Goal: Obtain resource: Download file/media

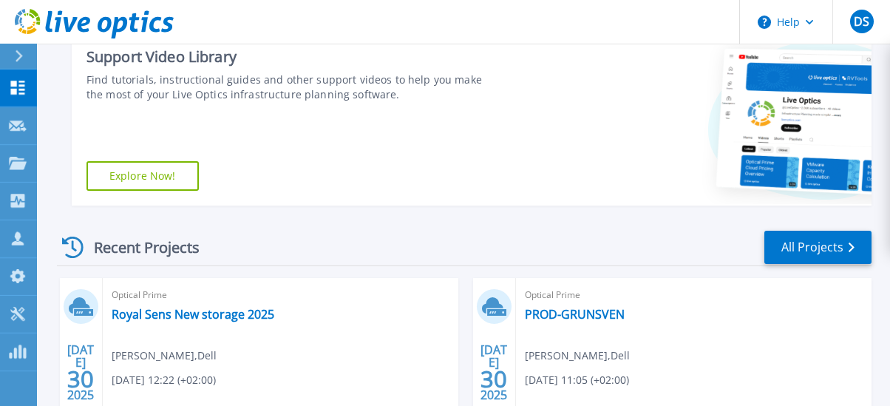
scroll to position [123, 0]
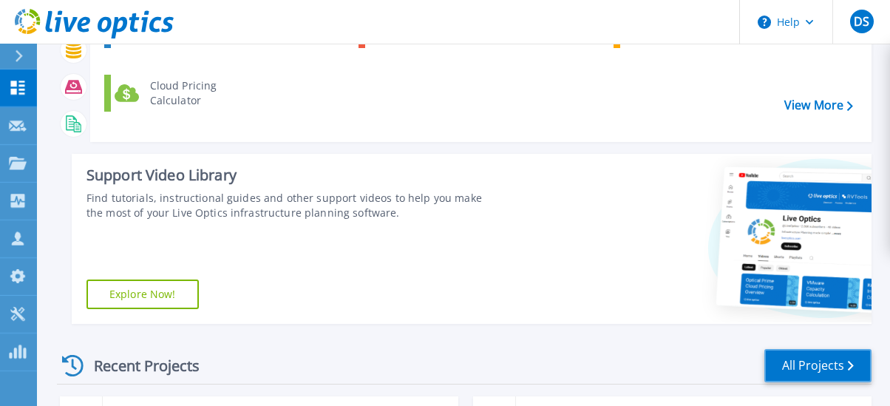
click at [793, 355] on link "All Projects" at bounding box center [817, 365] width 107 height 33
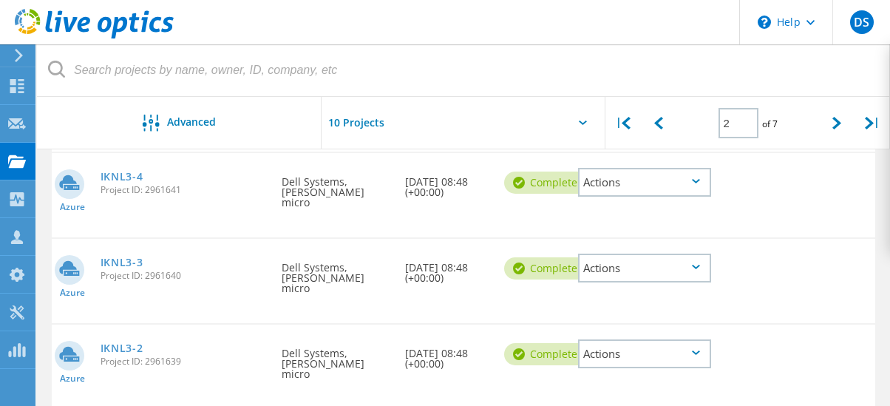
scroll to position [855, 0]
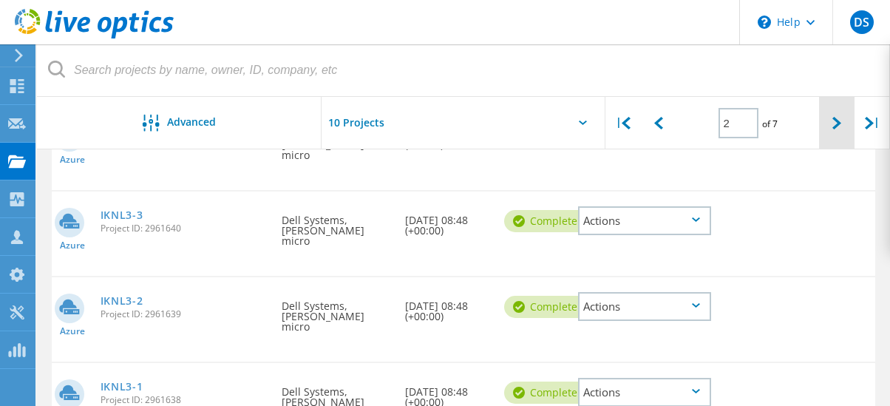
click at [838, 124] on icon at bounding box center [836, 123] width 9 height 13
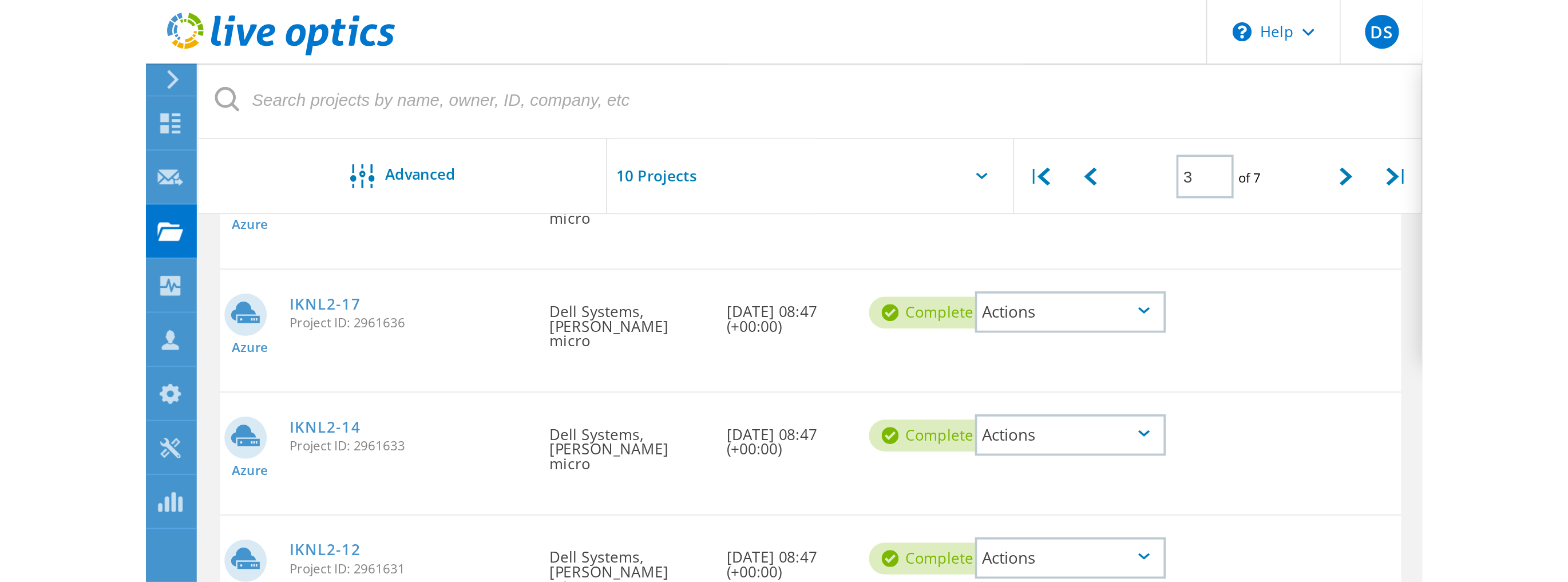
scroll to position [151, 0]
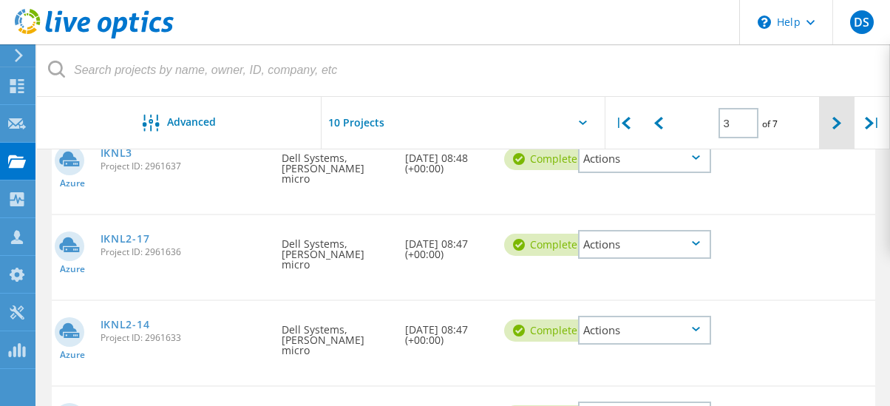
click at [837, 122] on icon at bounding box center [836, 123] width 9 height 13
type input "4"
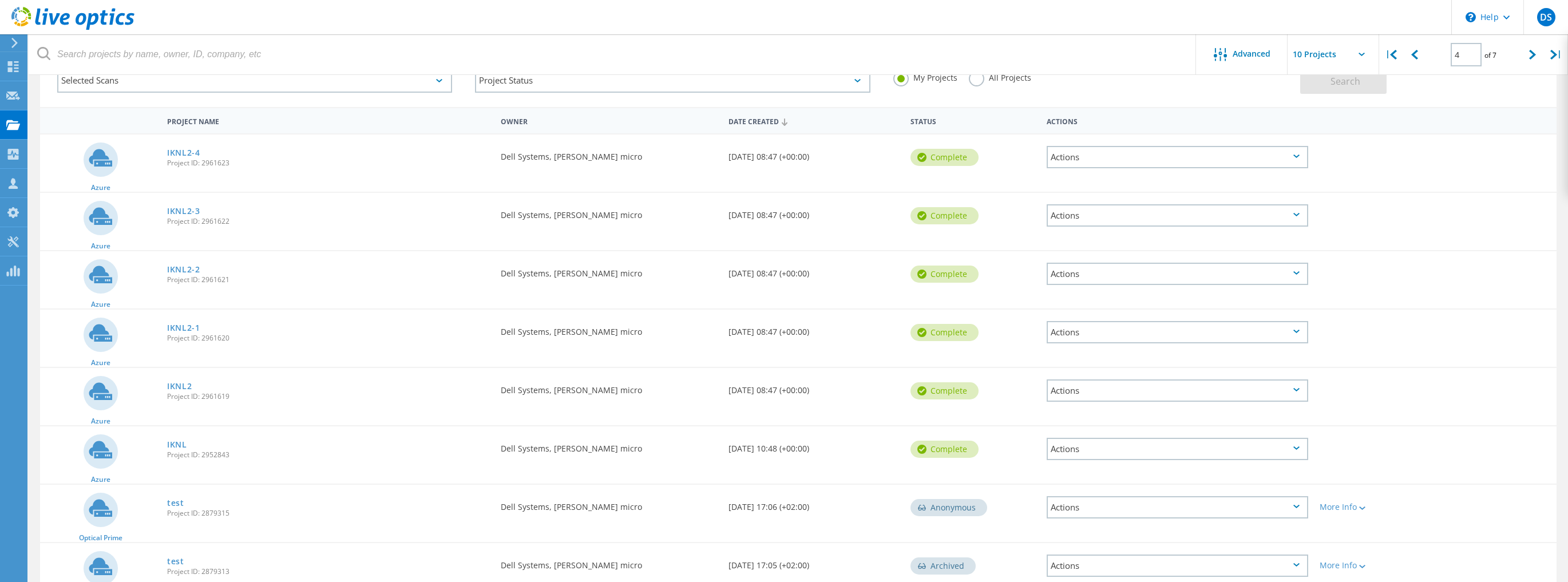
scroll to position [255, 0]
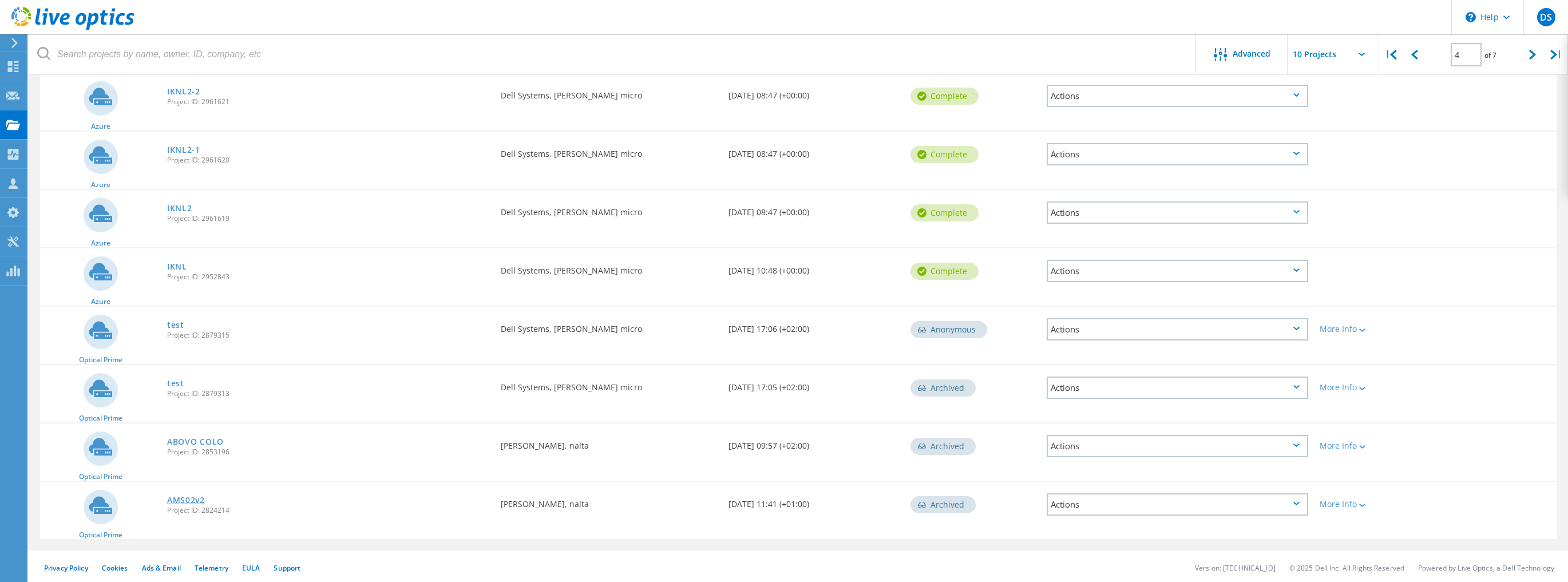
click at [192, 313] on link "AMS02v2" at bounding box center [186, 500] width 38 height 8
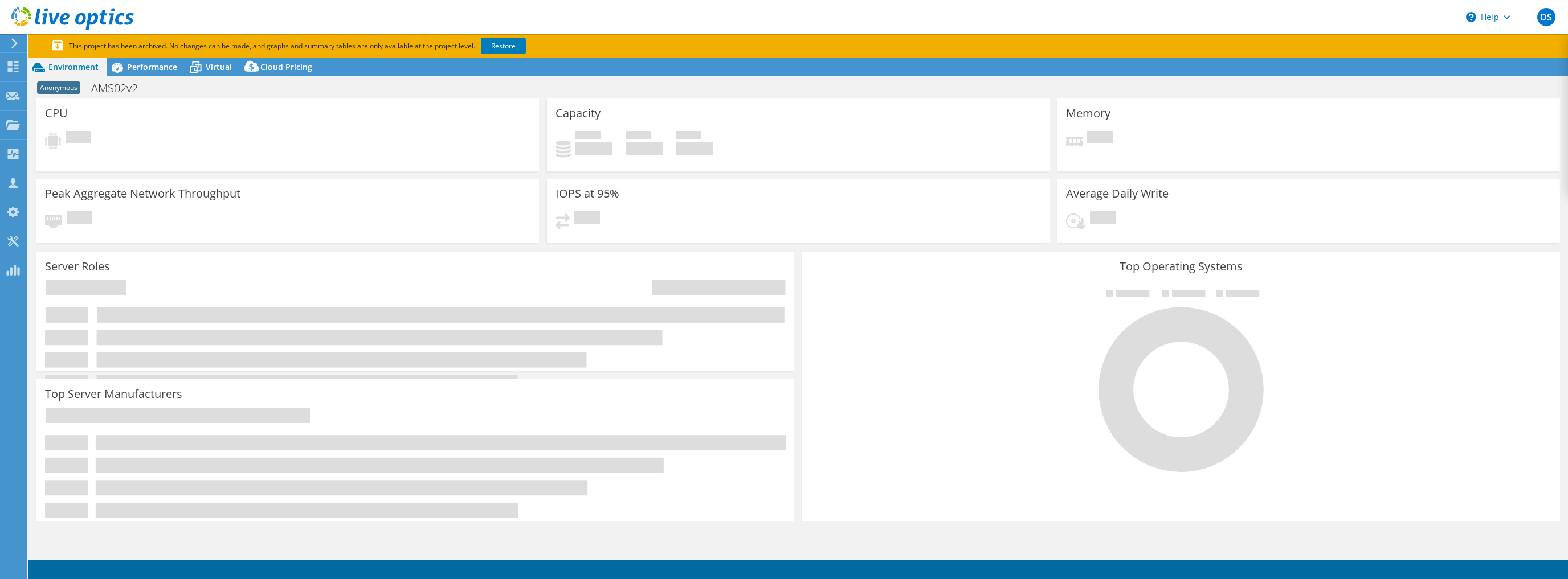
select select "USD"
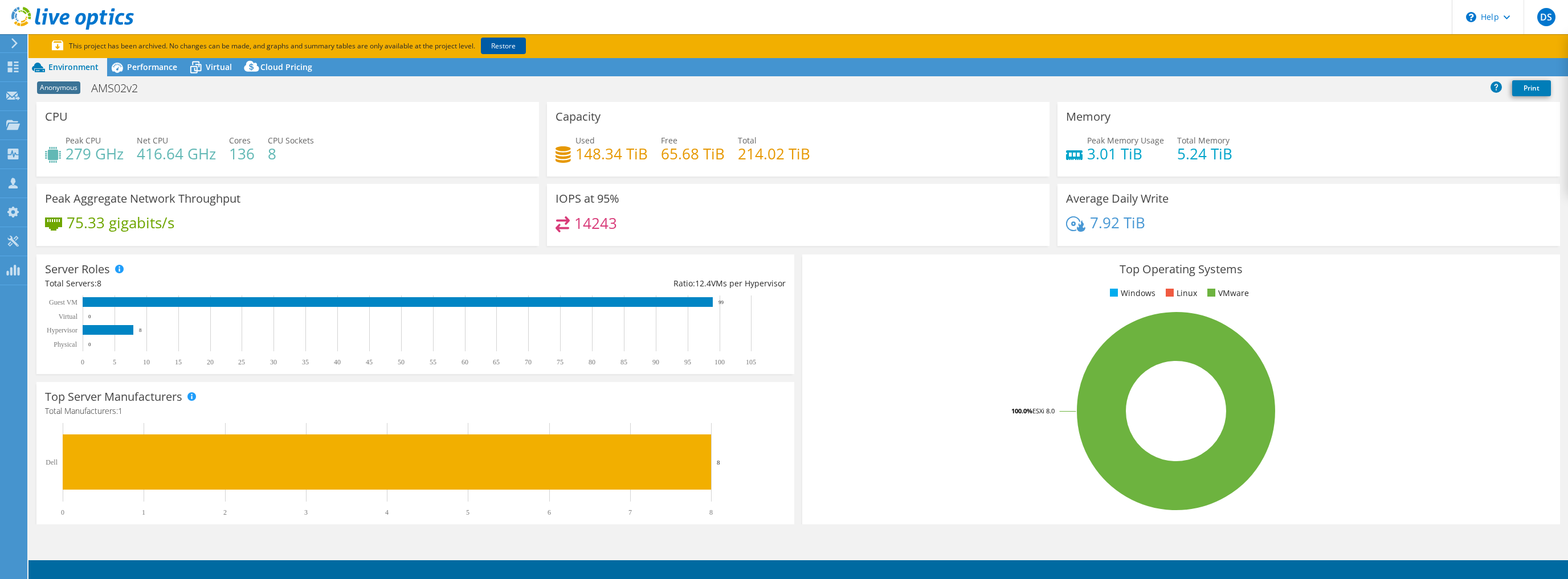
click at [513, 48] on link "Restore" at bounding box center [503, 45] width 45 height 16
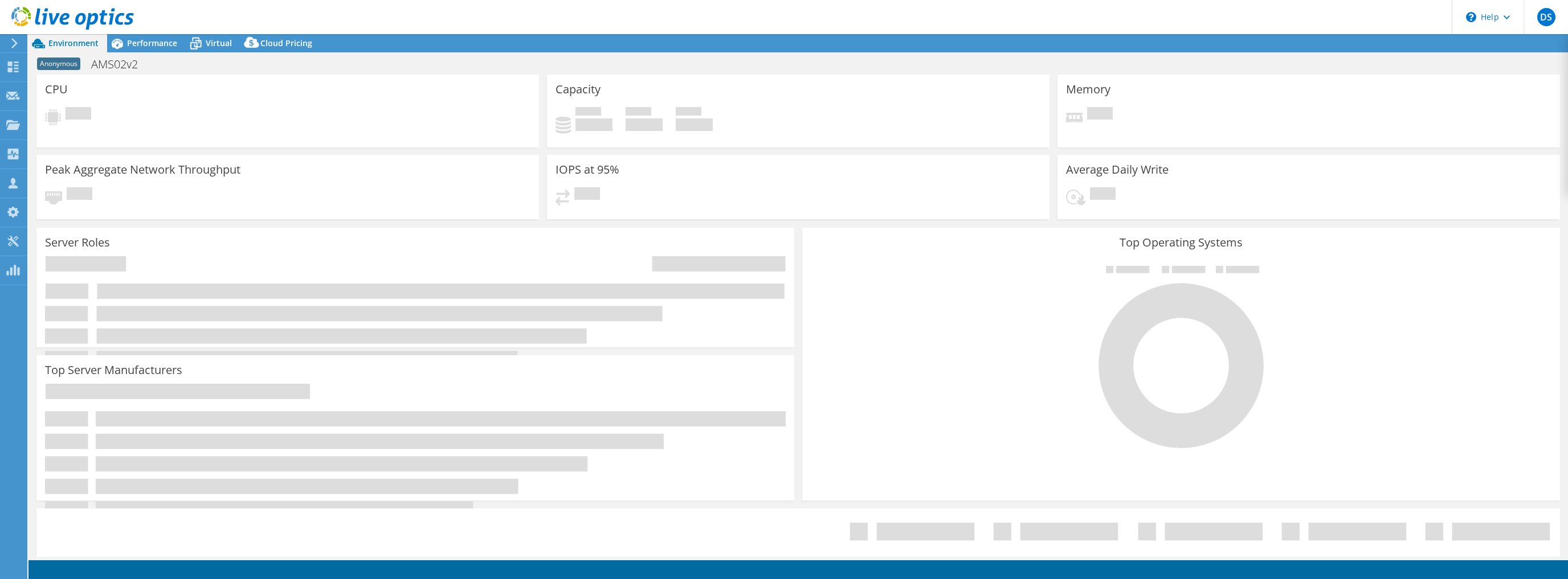
select select "USD"
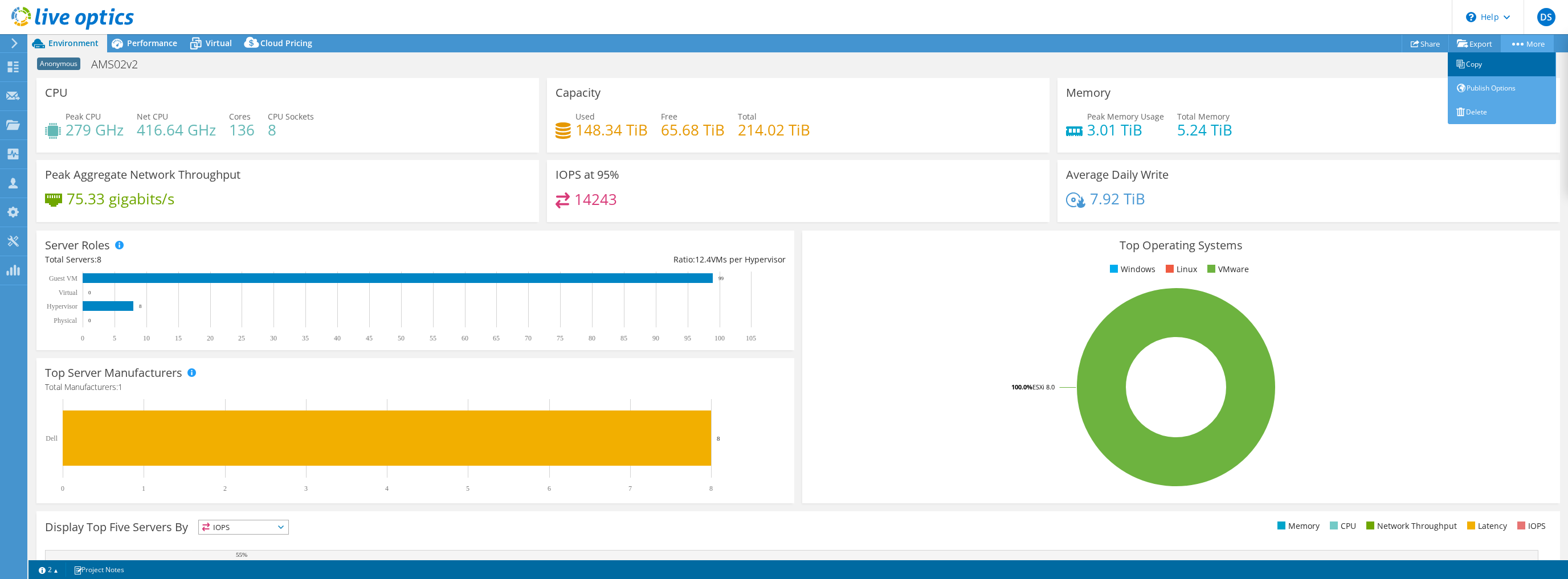
click at [1490, 65] on link "Copy" at bounding box center [1502, 64] width 108 height 24
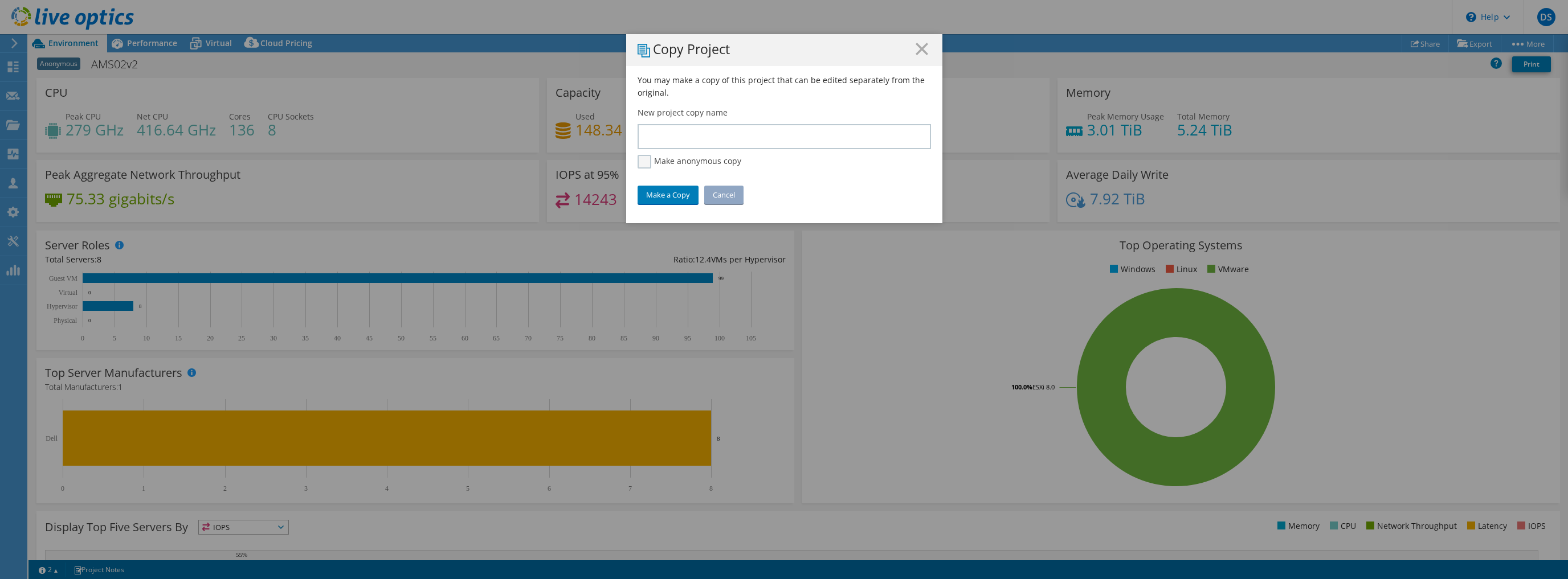
click at [637, 162] on label "Make anonymous copy" at bounding box center [689, 162] width 104 height 14
click at [0, 0] on input "Make anonymous copy" at bounding box center [0, 0] width 0 height 0
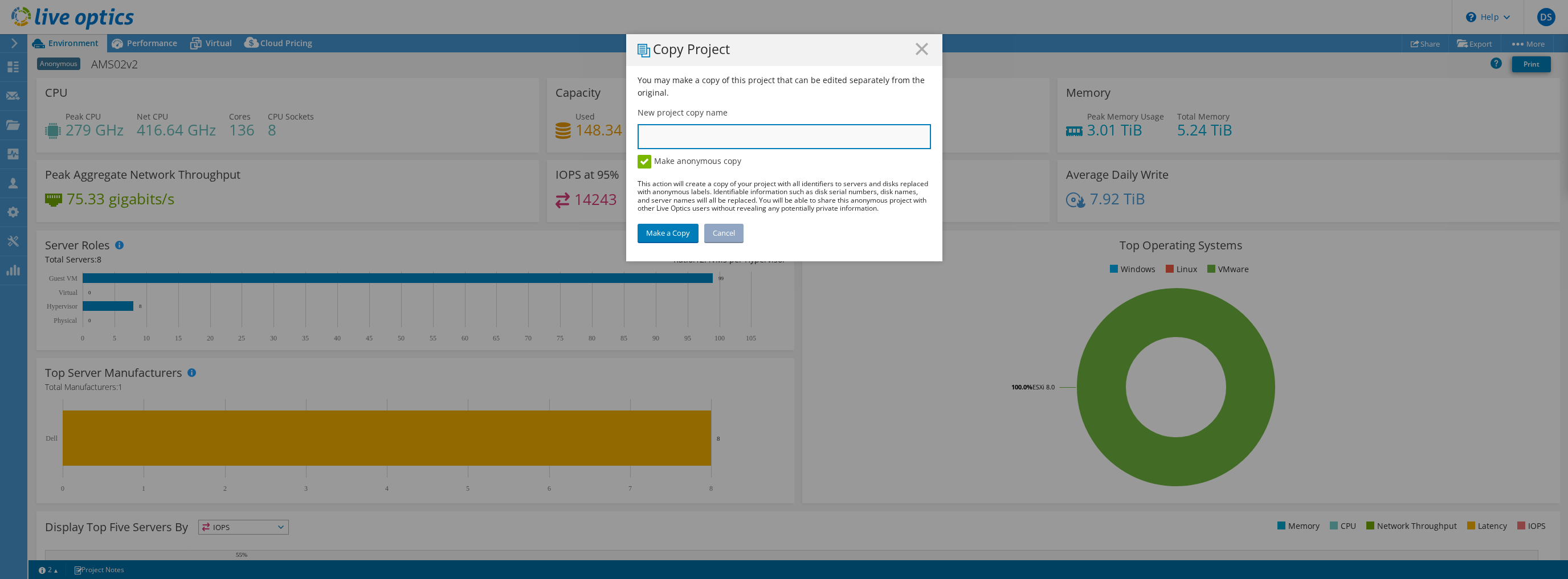
click at [643, 132] on input "text" at bounding box center [784, 136] width 294 height 25
type input "Voorbeeld"
click at [666, 233] on link "Make a Copy" at bounding box center [667, 233] width 61 height 18
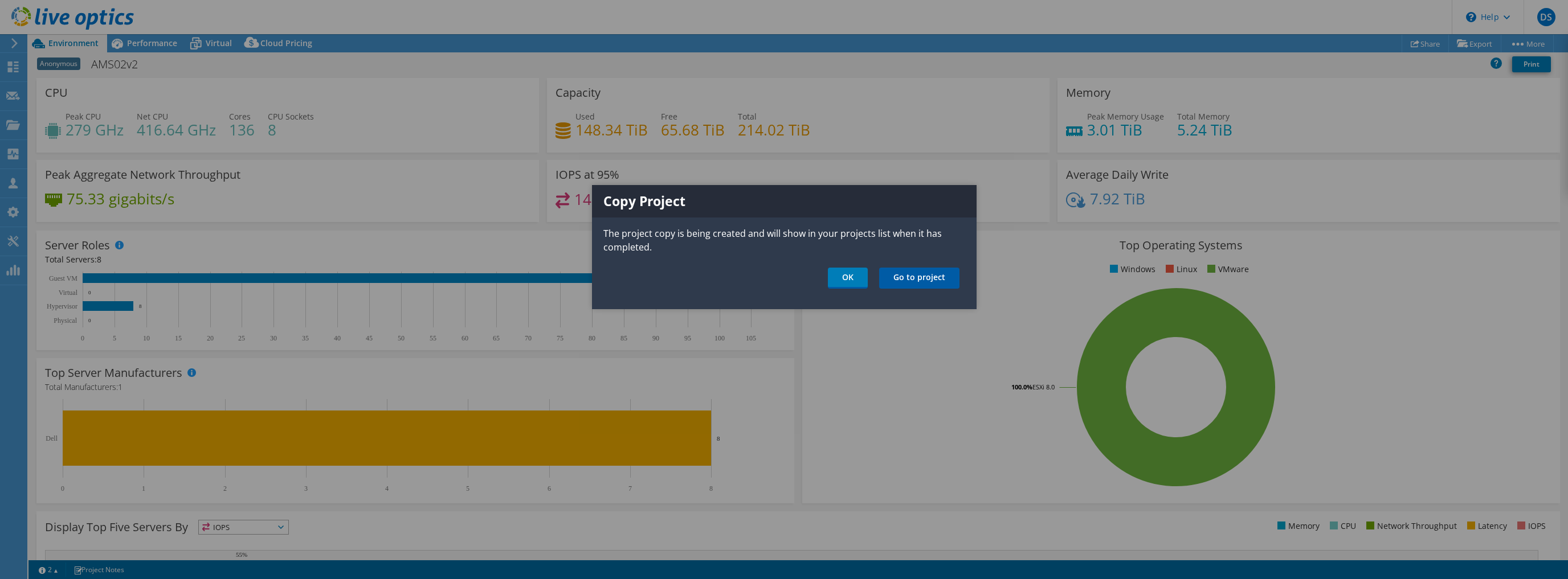
click at [913, 279] on link "Go to project" at bounding box center [919, 277] width 80 height 21
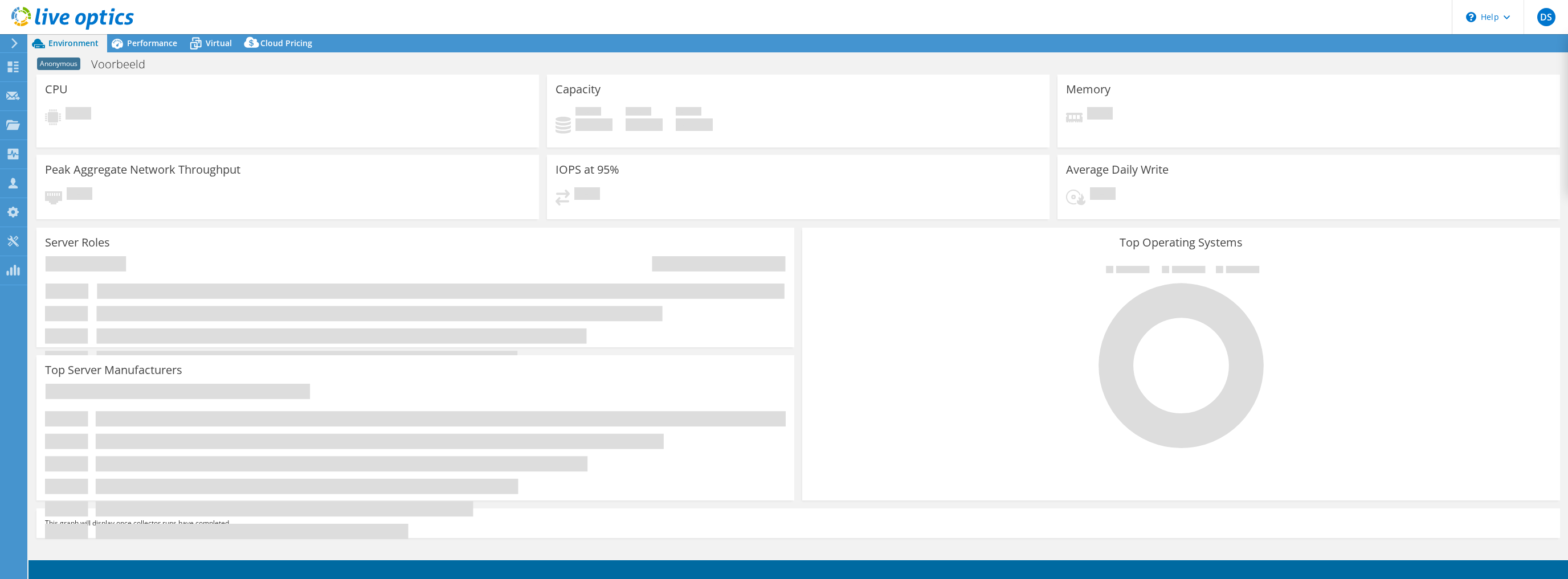
select select "USD"
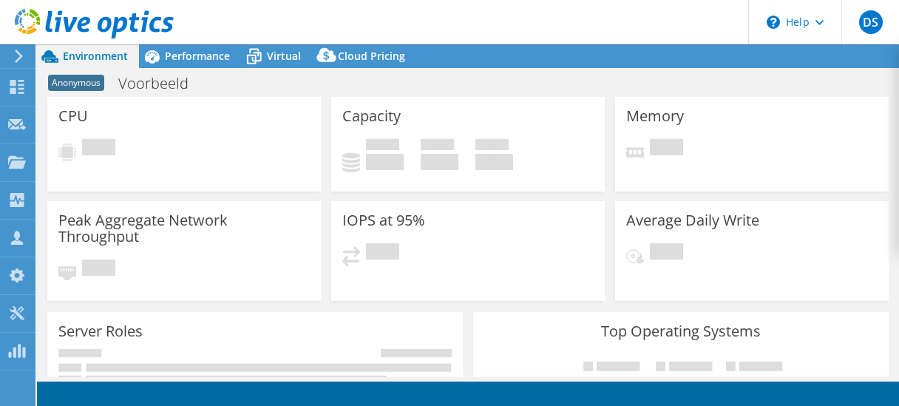
select select "USD"
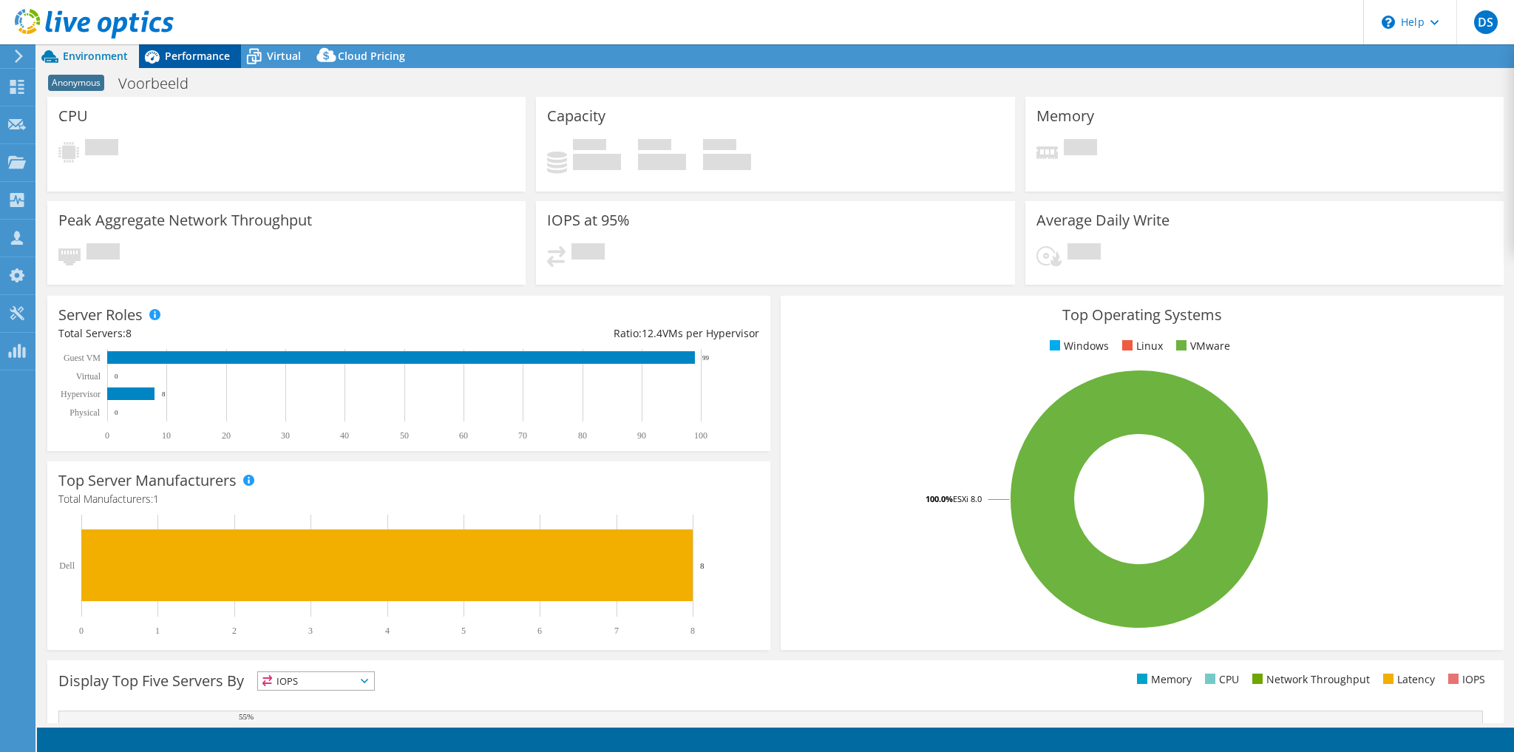
click at [195, 49] on span "Performance" at bounding box center [197, 56] width 65 height 14
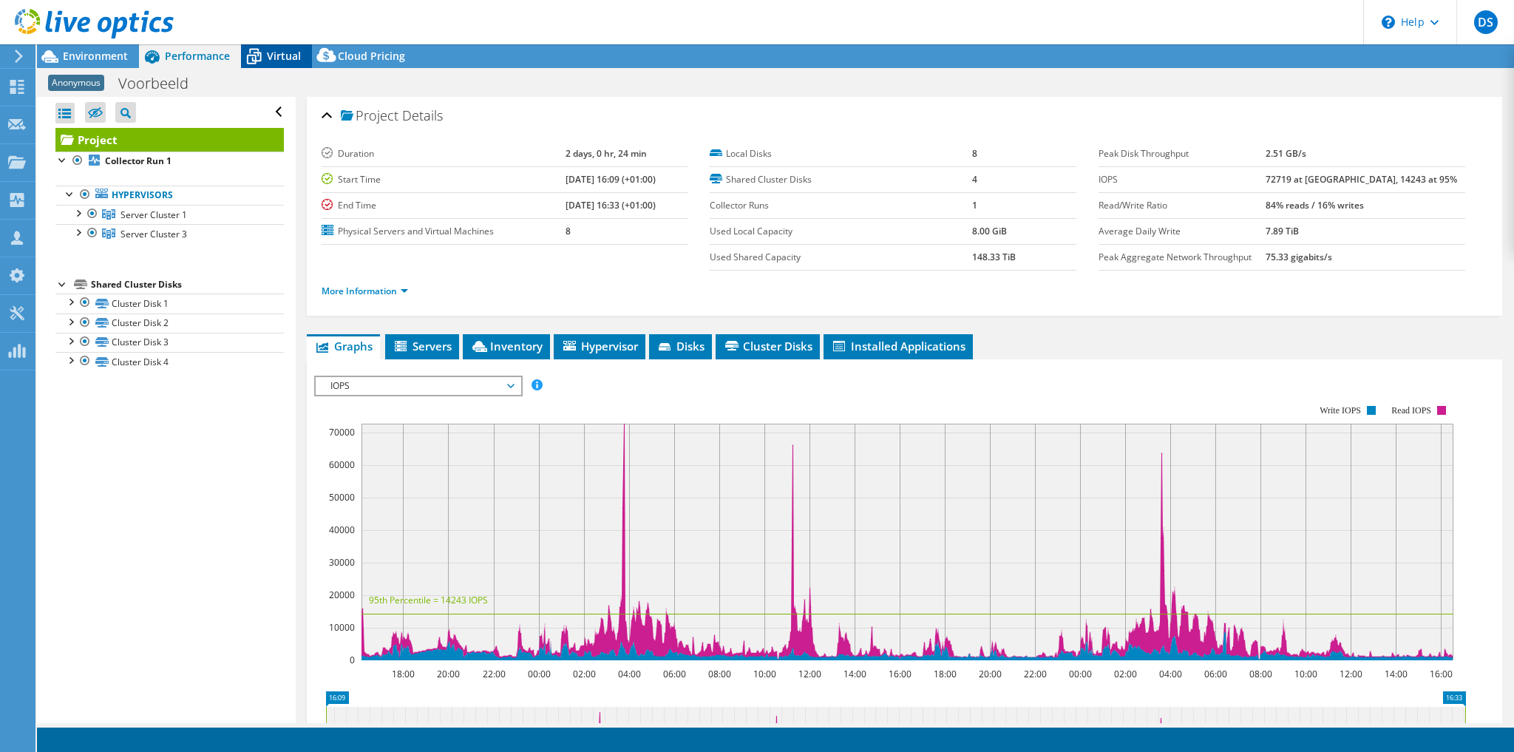
click at [264, 50] on icon at bounding box center [254, 57] width 26 height 26
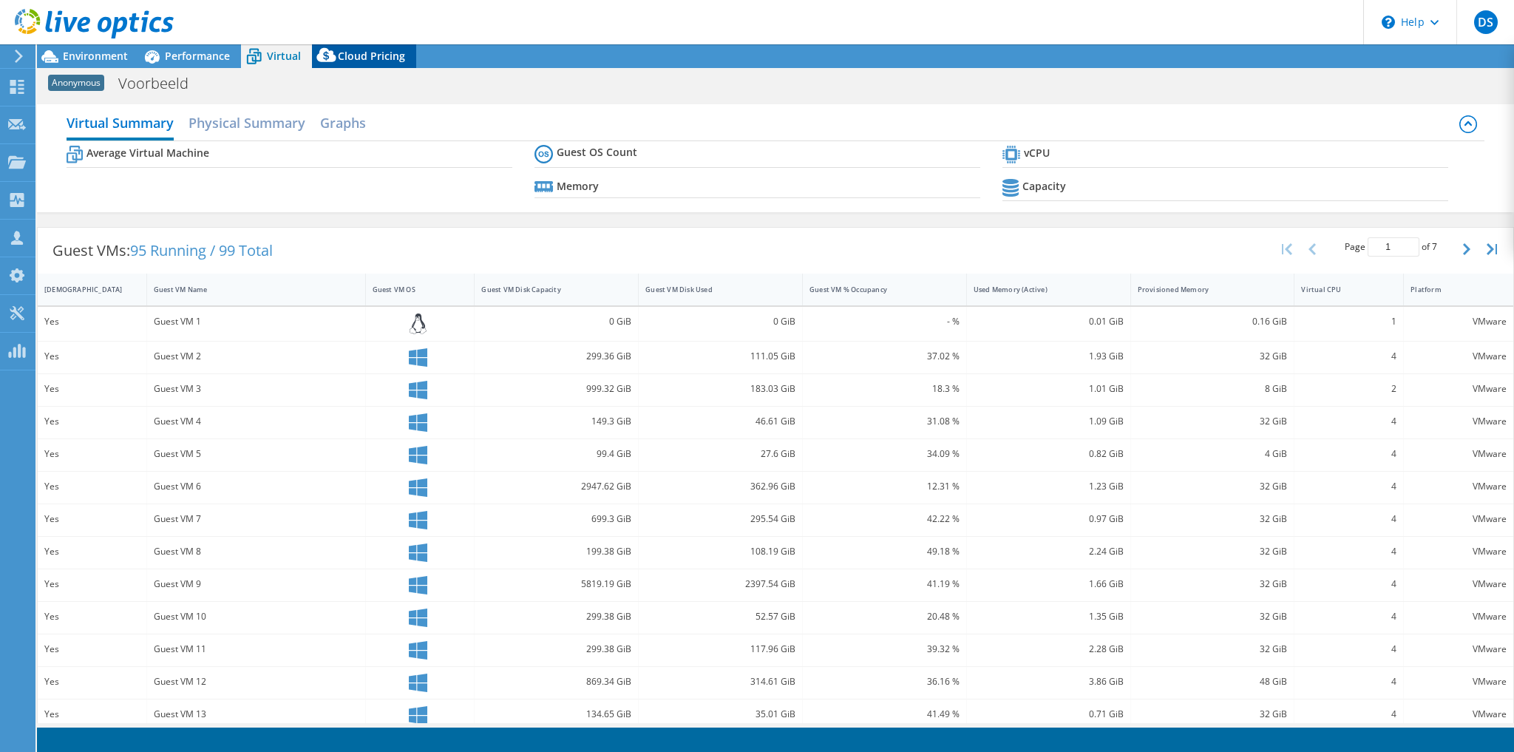
click at [329, 52] on icon at bounding box center [325, 55] width 19 height 14
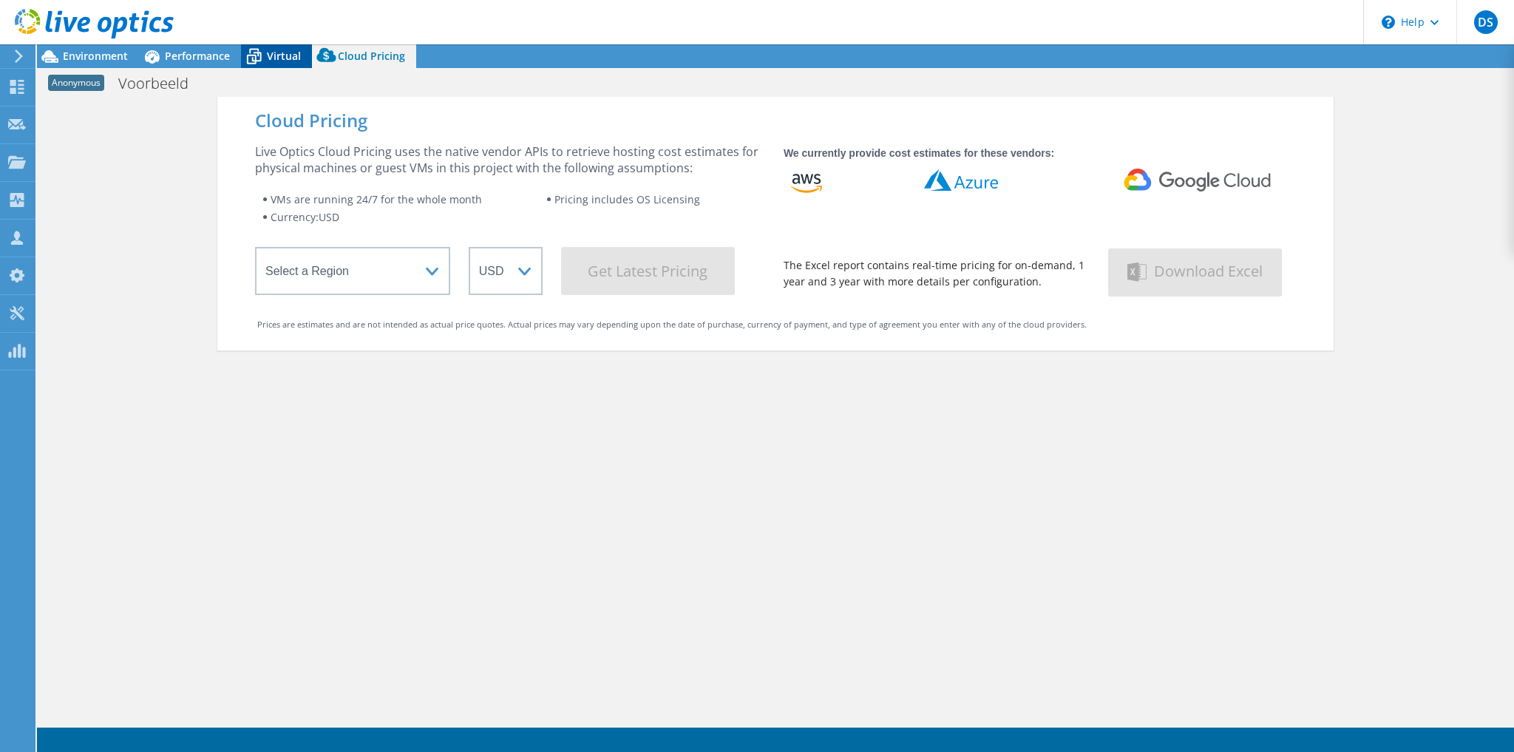
click at [247, 61] on icon at bounding box center [254, 58] width 15 height 12
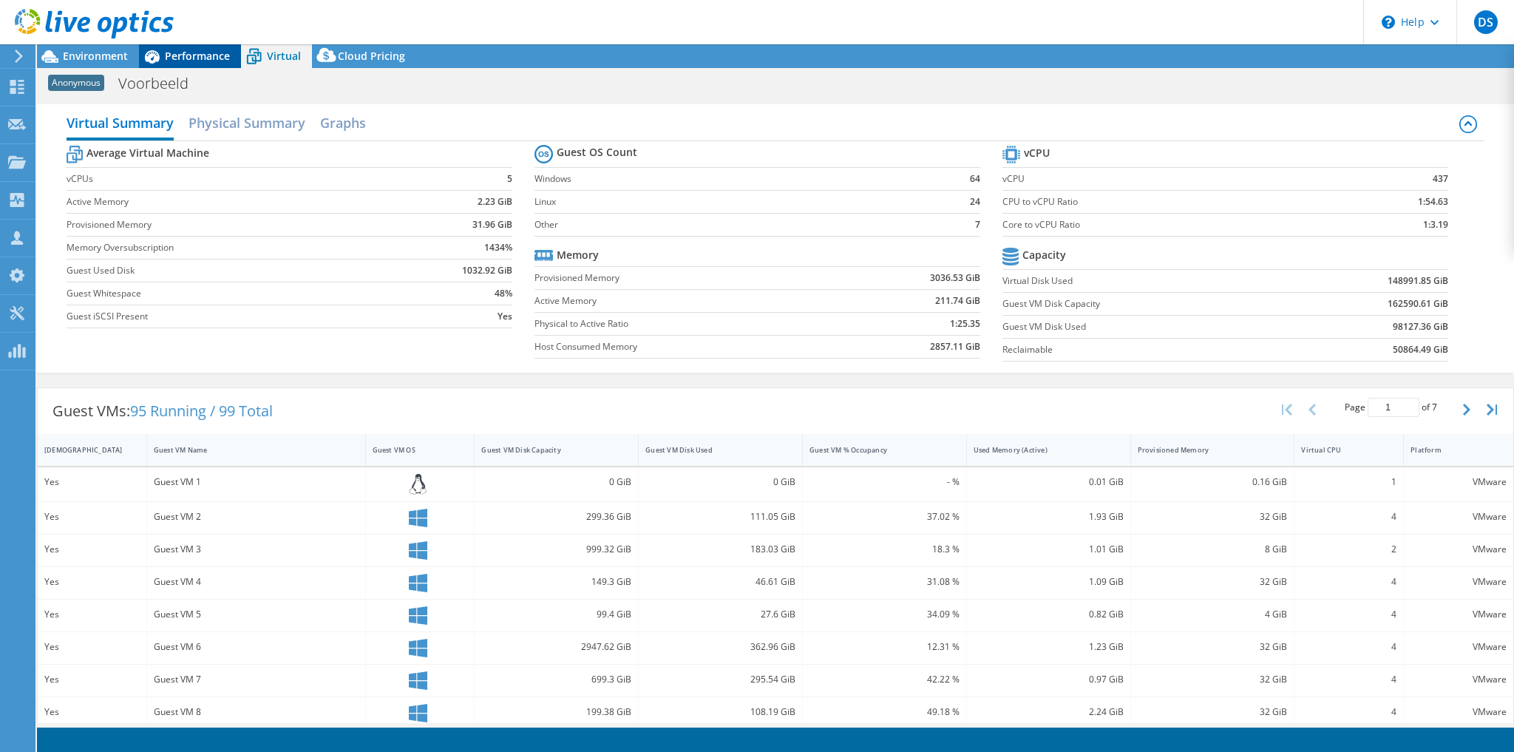
click at [198, 53] on span "Performance" at bounding box center [197, 56] width 65 height 14
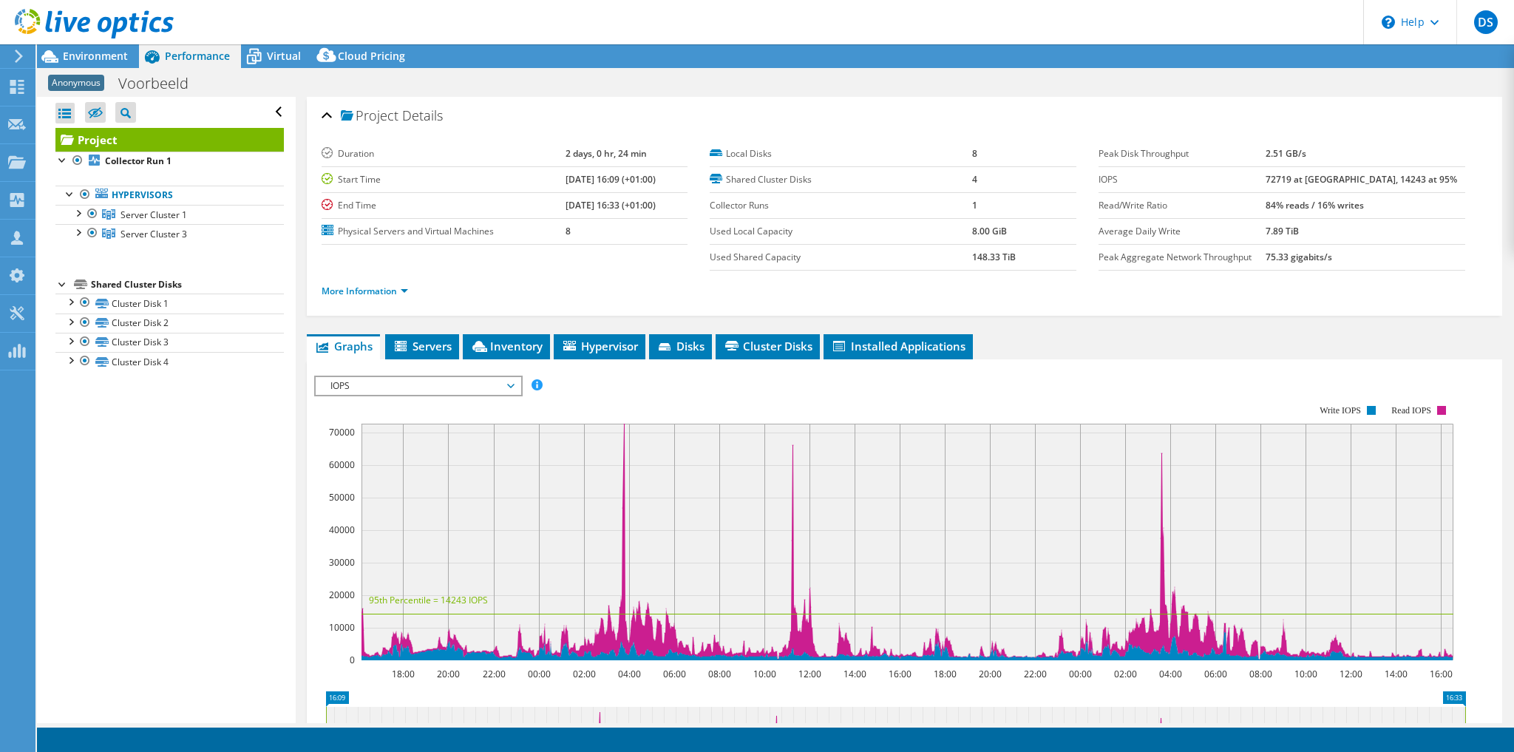
click at [109, 47] on div at bounding box center [87, 25] width 174 height 50
click at [104, 58] on span "Environment" at bounding box center [95, 56] width 65 height 14
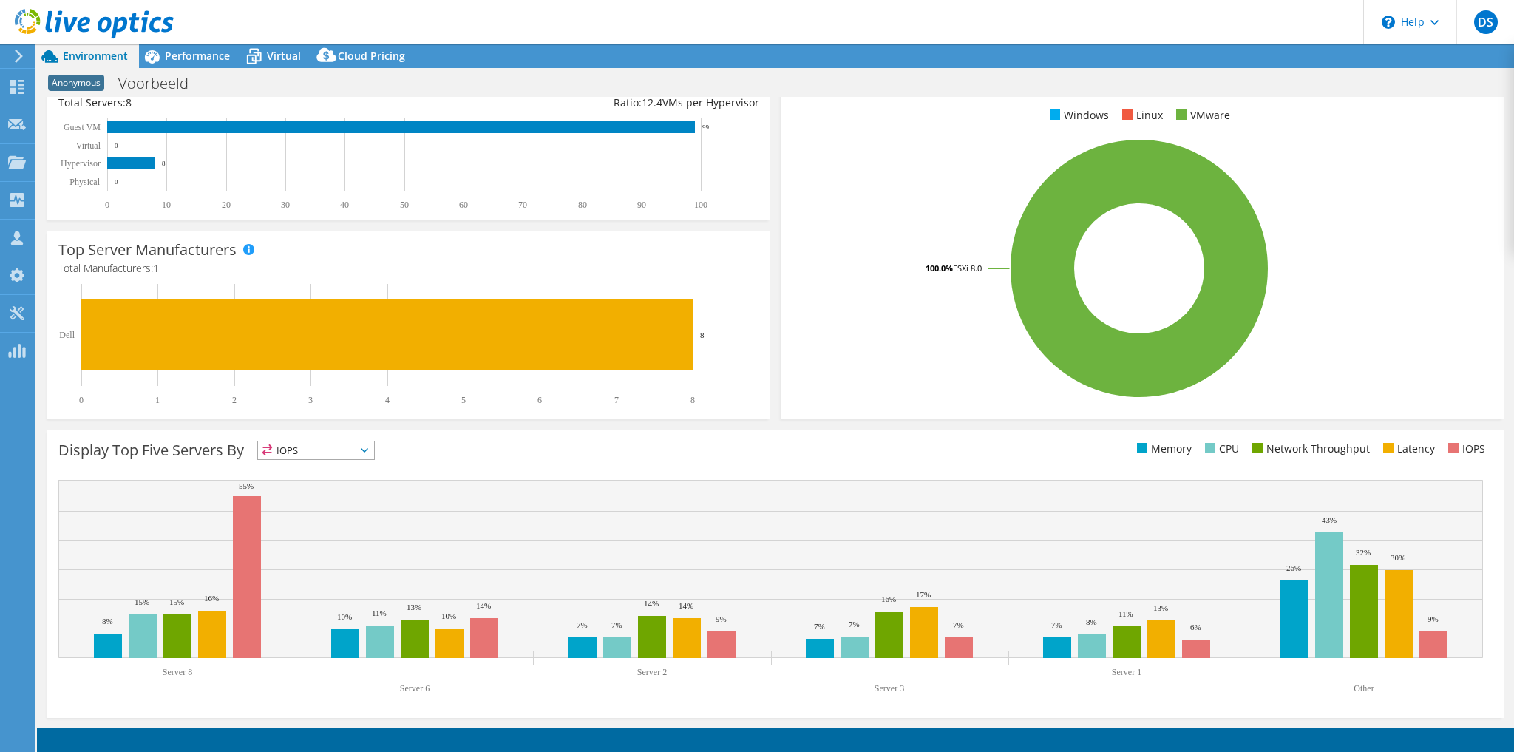
scroll to position [58, 0]
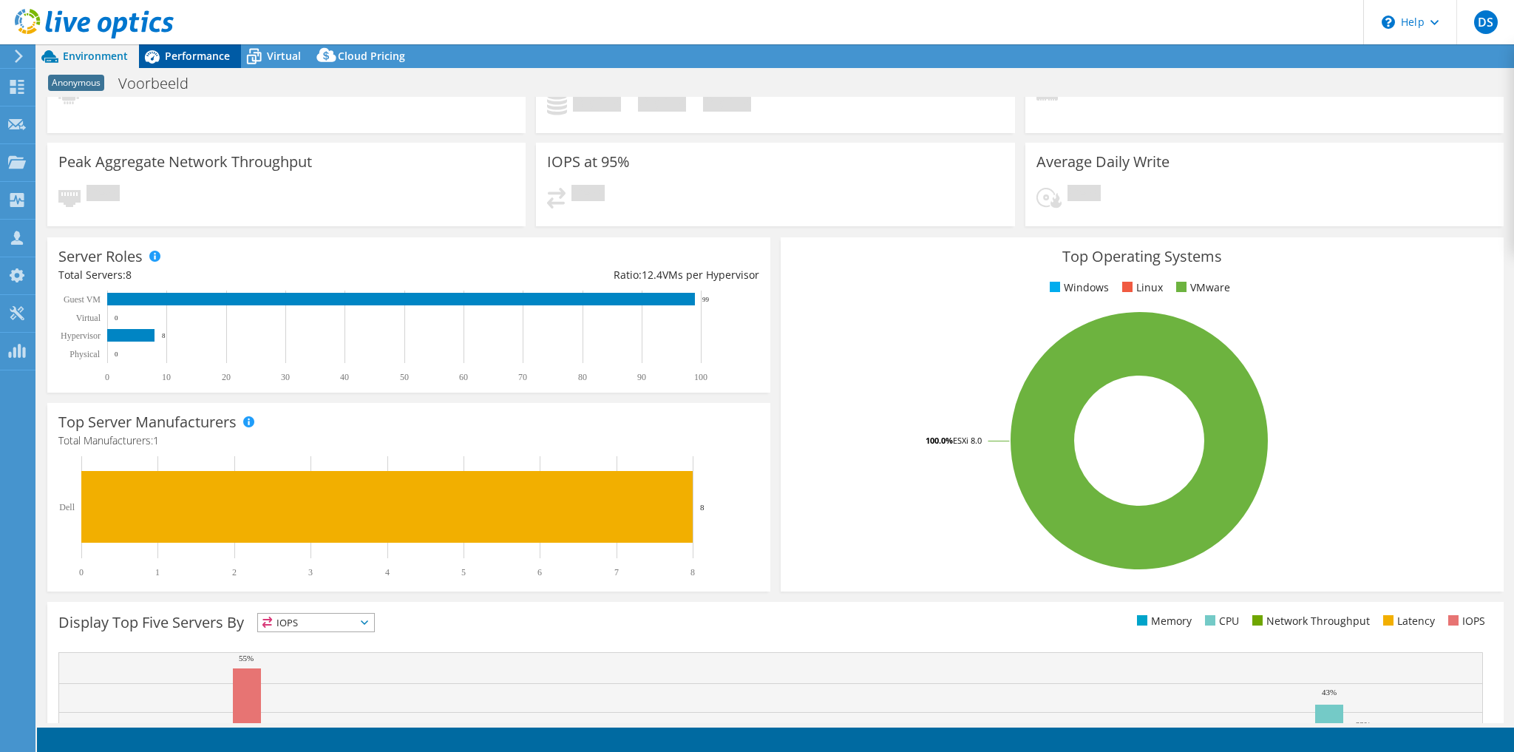
click at [183, 53] on span "Performance" at bounding box center [197, 56] width 65 height 14
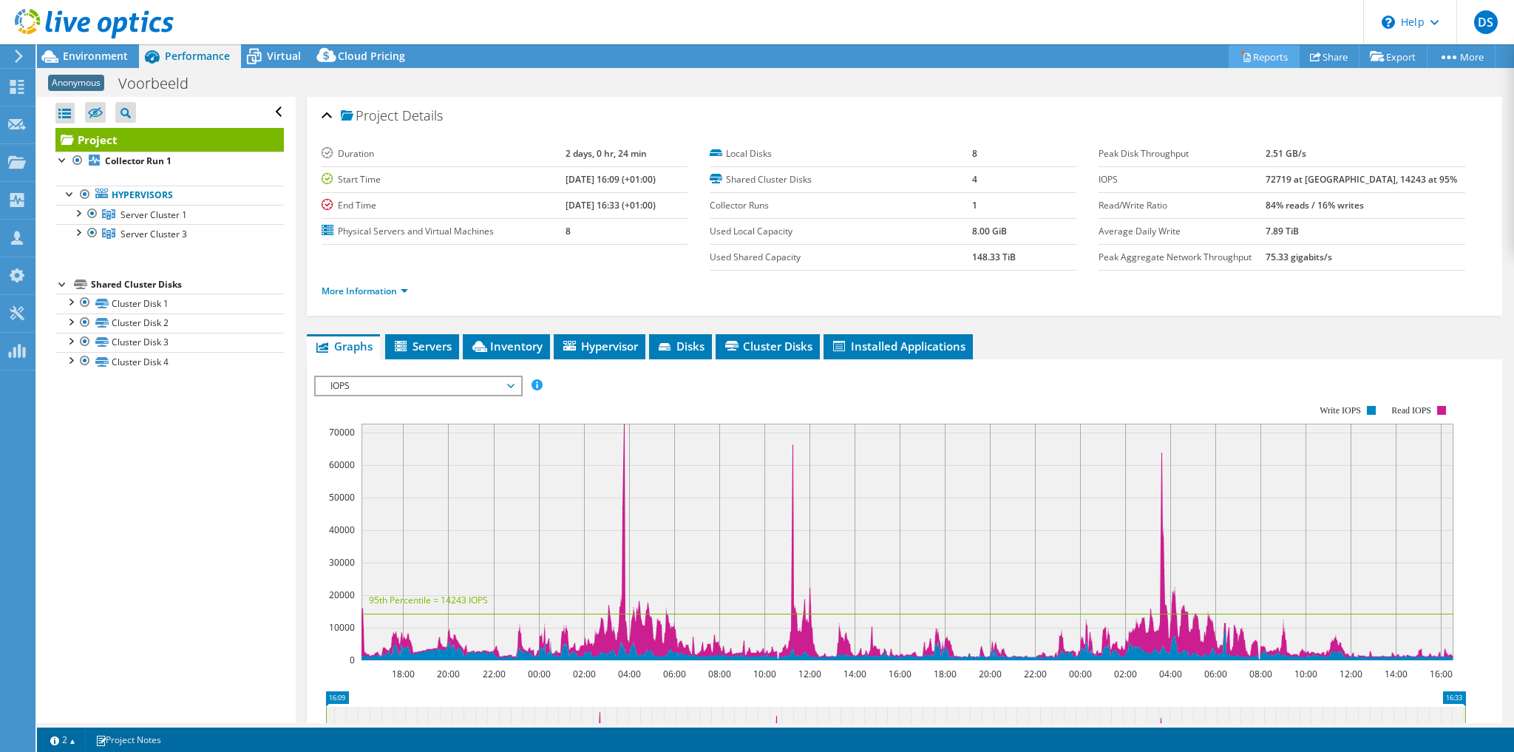
click at [898, 56] on link "Reports" at bounding box center [1264, 56] width 71 height 23
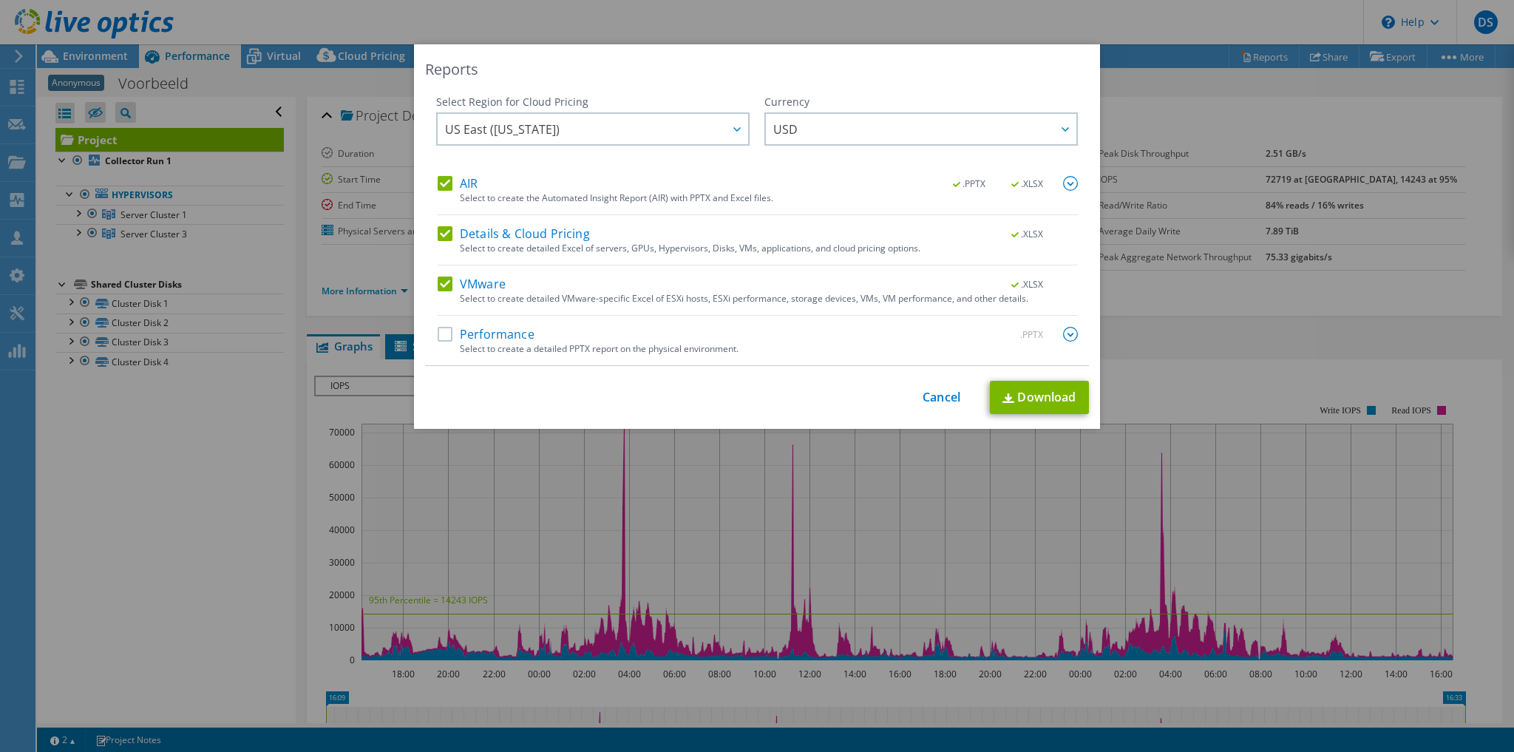
click at [446, 330] on label "Performance" at bounding box center [486, 334] width 97 height 15
click at [0, 0] on input "Performance" at bounding box center [0, 0] width 0 height 0
click at [898, 399] on link "Download" at bounding box center [1039, 397] width 99 height 33
click at [898, 73] on div "Reports" at bounding box center [757, 69] width 664 height 21
click at [526, 148] on div "US East ([US_STATE]) [GEOGRAPHIC_DATA] ([GEOGRAPHIC_DATA]) [GEOGRAPHIC_DATA] ([…" at bounding box center [592, 130] width 313 height 37
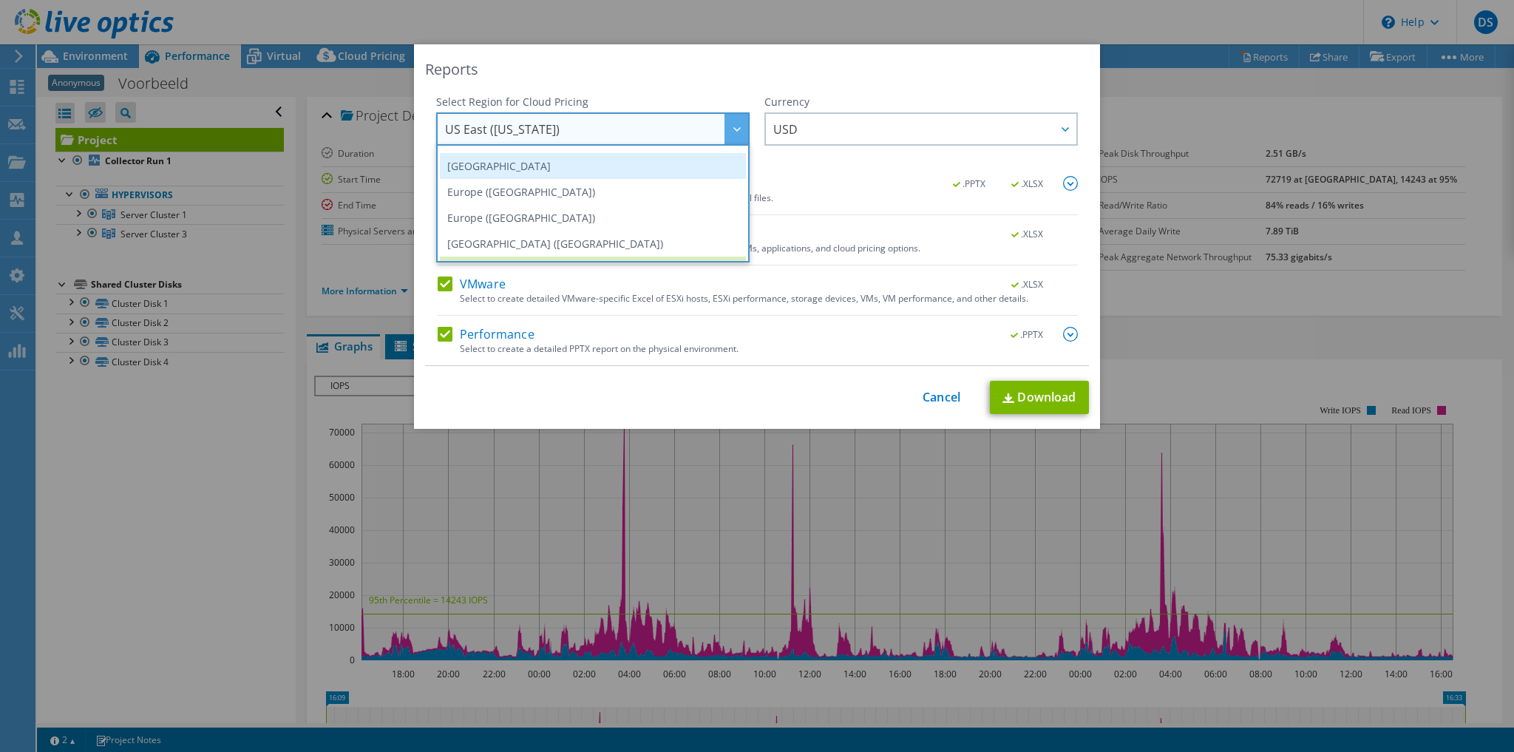
scroll to position [140, 0]
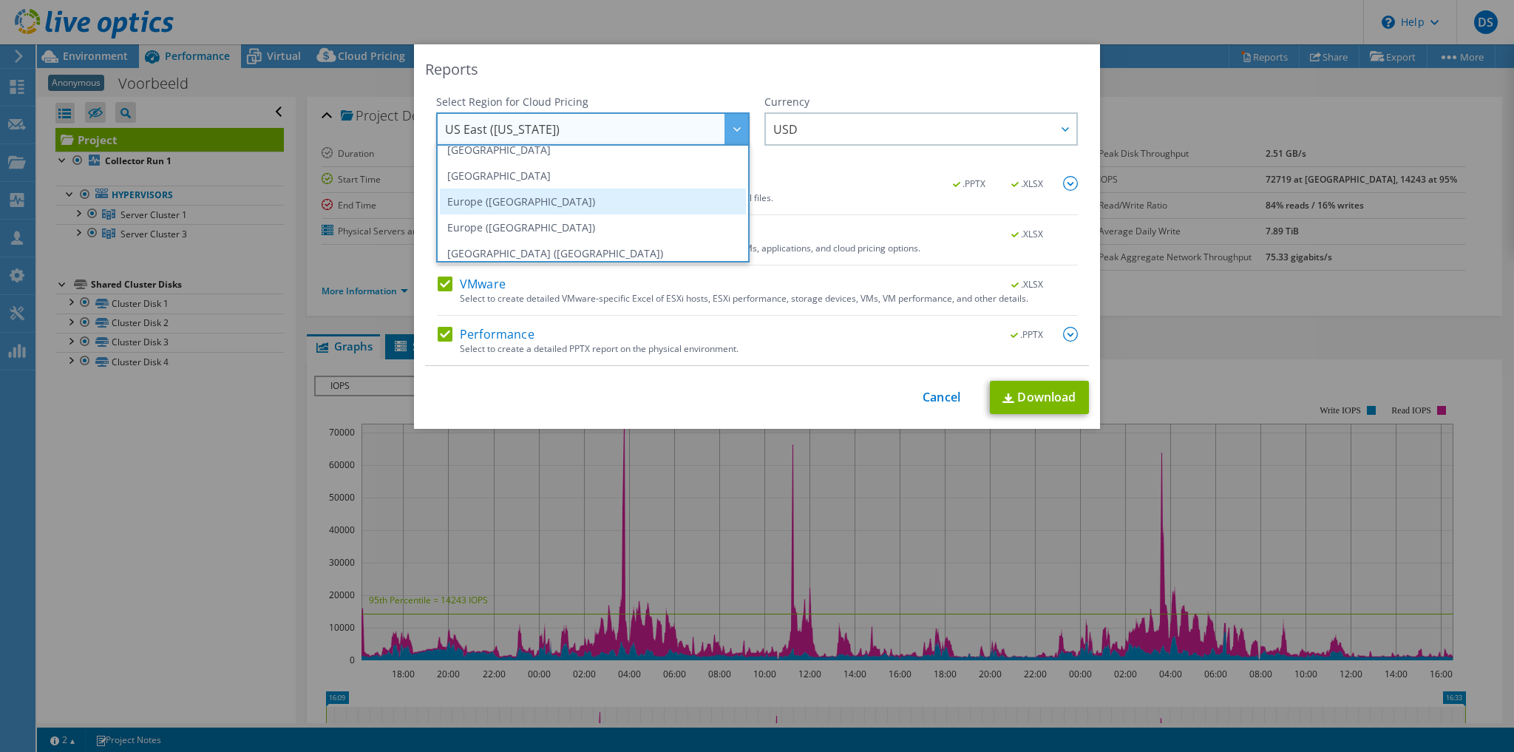
click at [485, 200] on li "Europe ([GEOGRAPHIC_DATA])" at bounding box center [593, 202] width 306 height 26
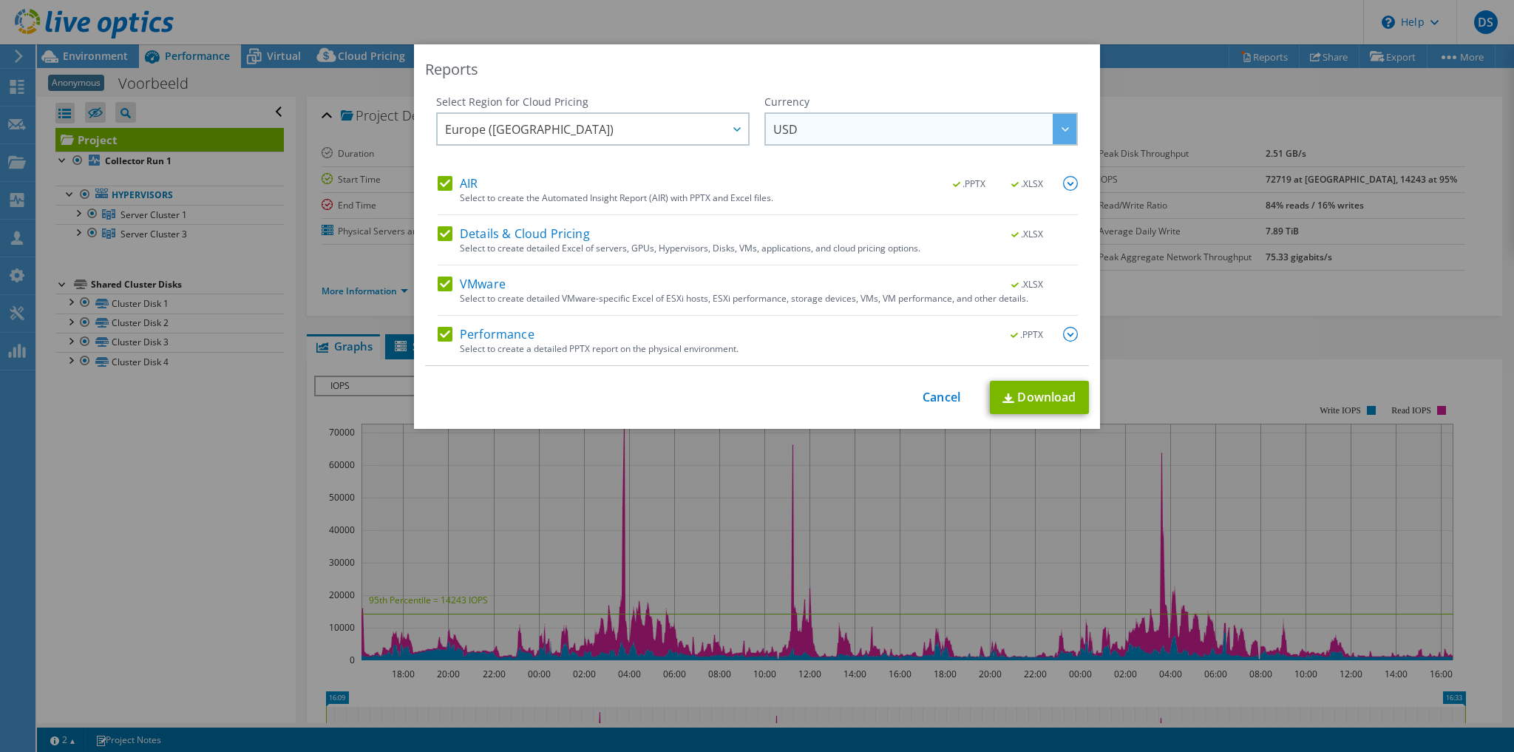
click at [804, 126] on span "USD" at bounding box center [924, 129] width 303 height 30
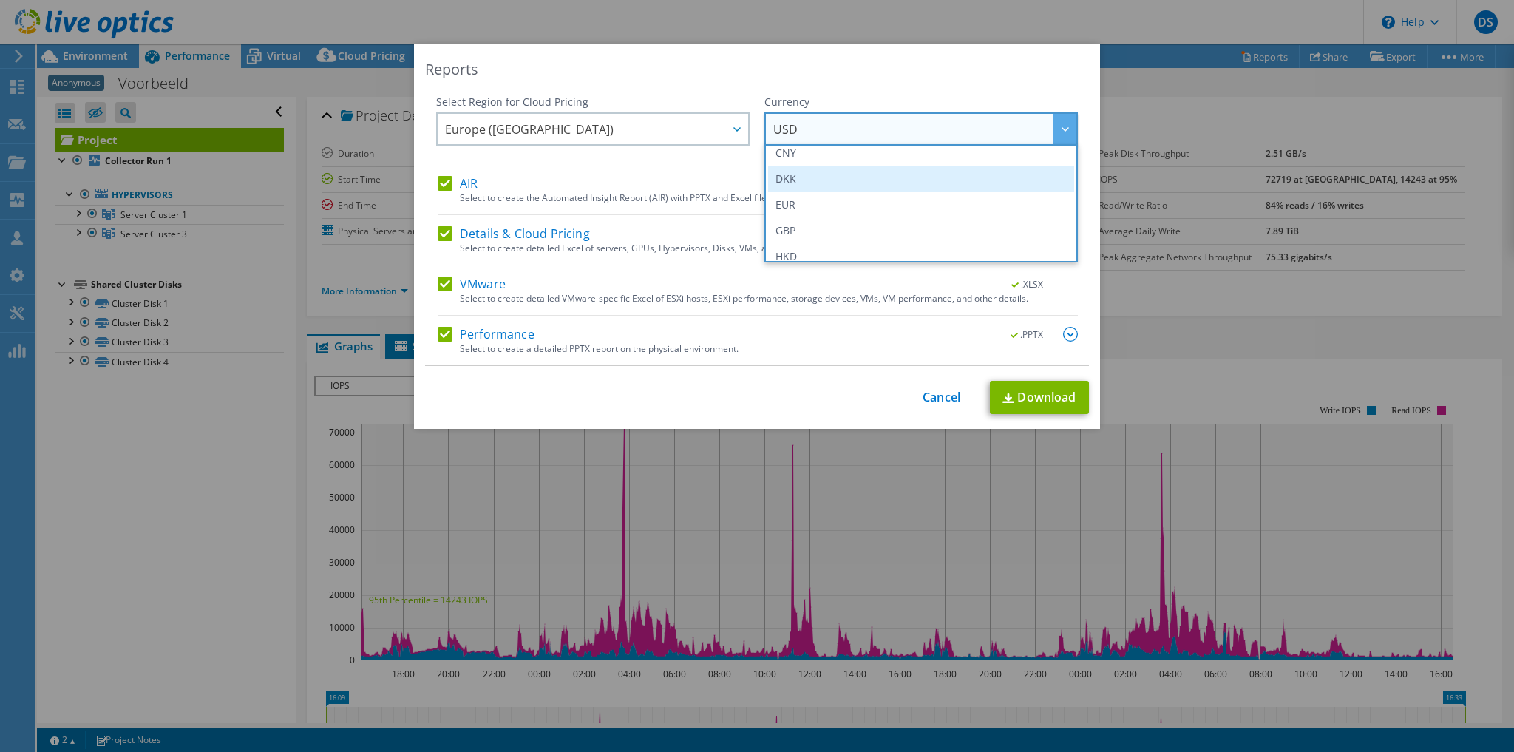
scroll to position [177, 0]
click at [804, 193] on li "EUR" at bounding box center [921, 190] width 306 height 26
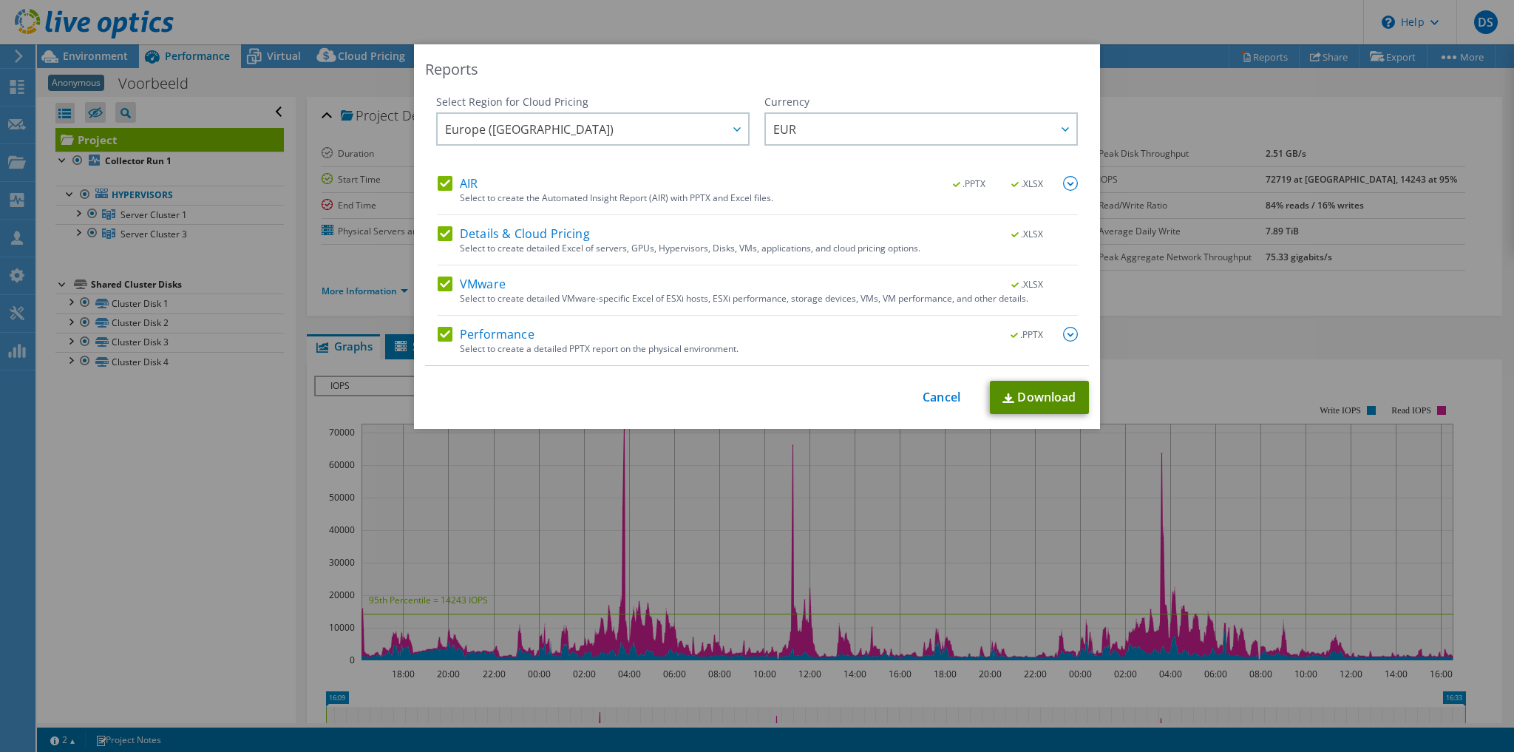
click at [898, 395] on link "Download" at bounding box center [1039, 397] width 99 height 33
click at [898, 396] on link "Cancel" at bounding box center [942, 397] width 38 height 14
